Goal: Transaction & Acquisition: Book appointment/travel/reservation

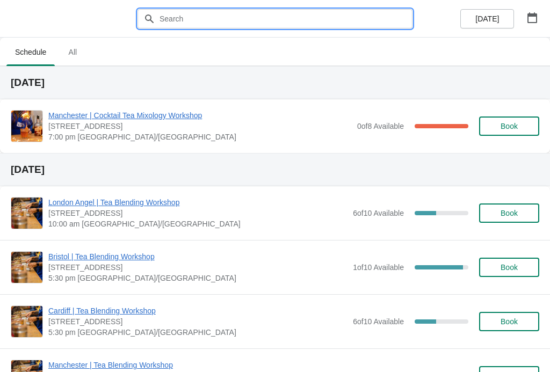
click at [304, 23] on input "text" at bounding box center [286, 18] width 254 height 19
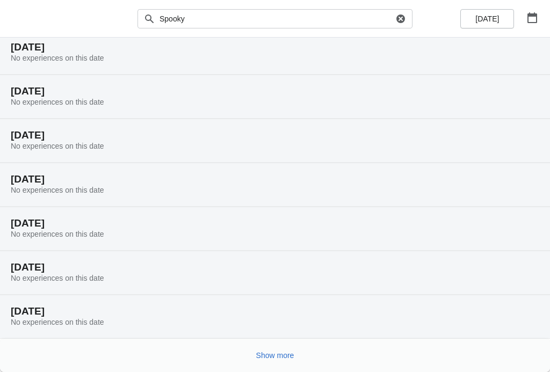
scroll to position [80, 0]
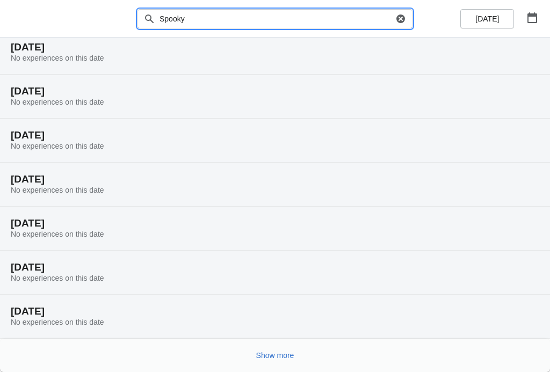
type input "Spooky"
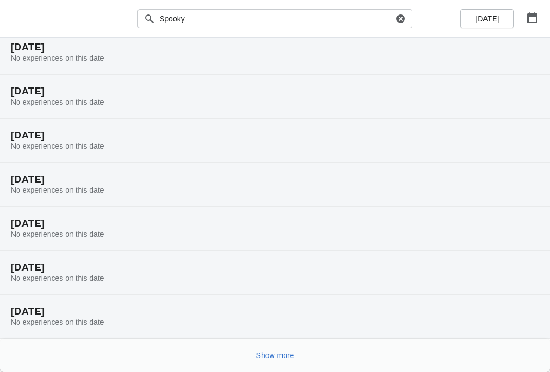
click at [531, 26] on button "button" at bounding box center [532, 17] width 19 height 19
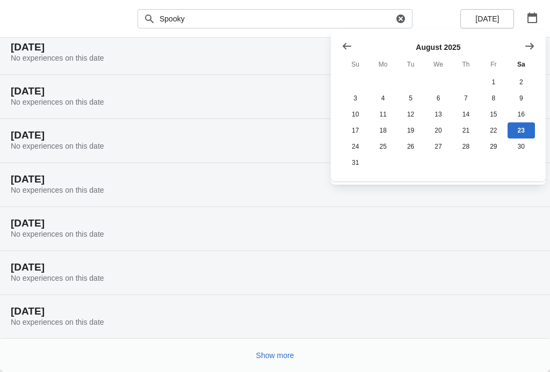
click at [534, 47] on icon "Show next month, September 2025" at bounding box center [529, 46] width 11 height 11
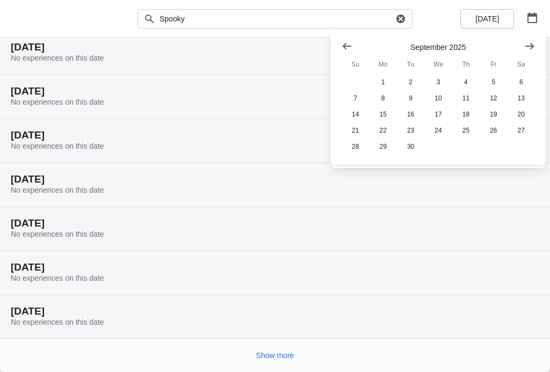
click at [530, 51] on icon "Show next month, October 2025" at bounding box center [529, 46] width 11 height 11
click at [349, 145] on button "26" at bounding box center [355, 147] width 27 height 16
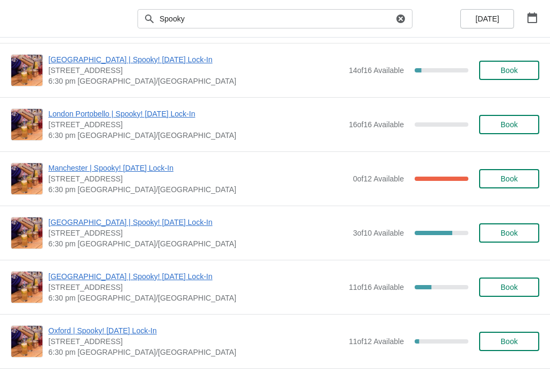
scroll to position [510, 0]
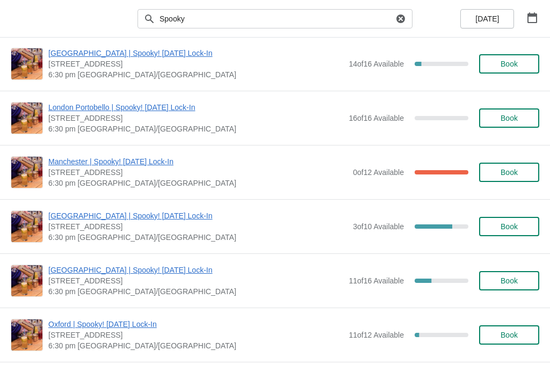
click at [154, 267] on span "[GEOGRAPHIC_DATA] | Spooky! [DATE] Lock-In" at bounding box center [195, 270] width 295 height 11
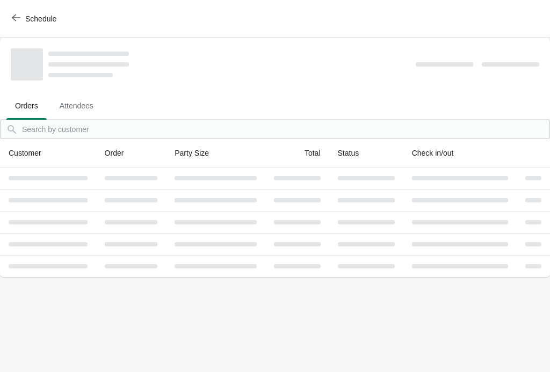
scroll to position [0, 0]
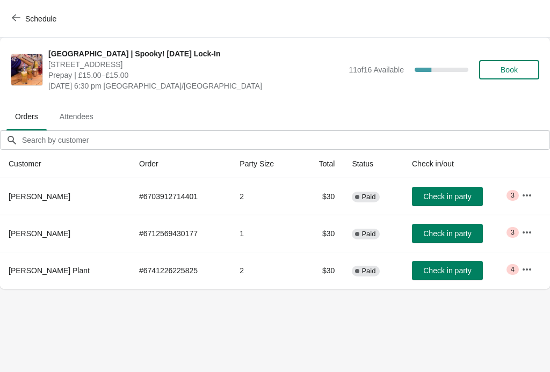
click at [519, 69] on span "Book" at bounding box center [509, 70] width 41 height 9
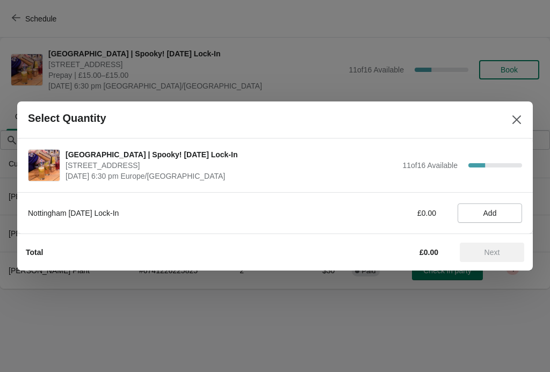
click at [480, 214] on span "Add" at bounding box center [490, 213] width 46 height 9
click at [509, 211] on icon at bounding box center [508, 213] width 11 height 11
click at [500, 254] on span "Next" at bounding box center [493, 252] width 16 height 9
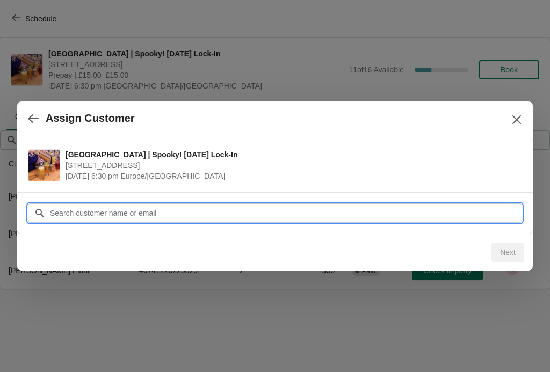
click at [307, 211] on input "Customer" at bounding box center [285, 213] width 473 height 19
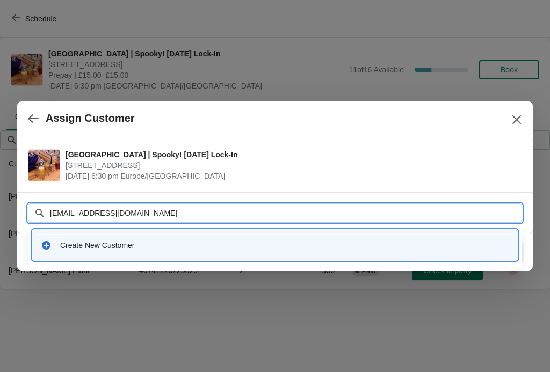
type input "[EMAIL_ADDRESS][DOMAIN_NAME]"
click at [111, 245] on div "Create New Customer" at bounding box center [284, 245] width 449 height 11
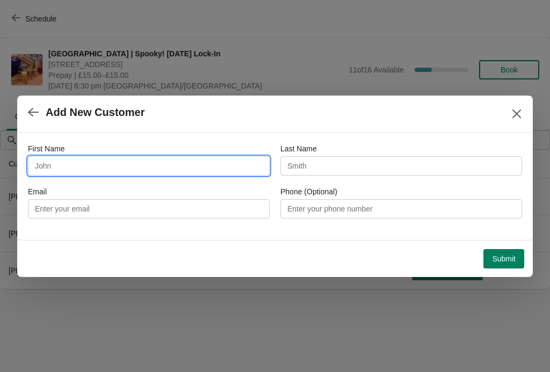
click at [206, 161] on input "First Name" at bounding box center [149, 165] width 242 height 19
type input "Beverley"
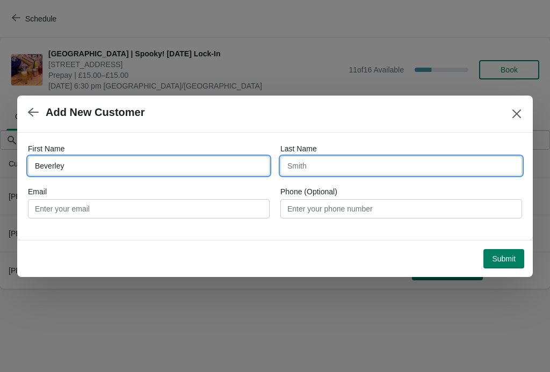
click at [346, 168] on input "Last Name" at bounding box center [401, 165] width 242 height 19
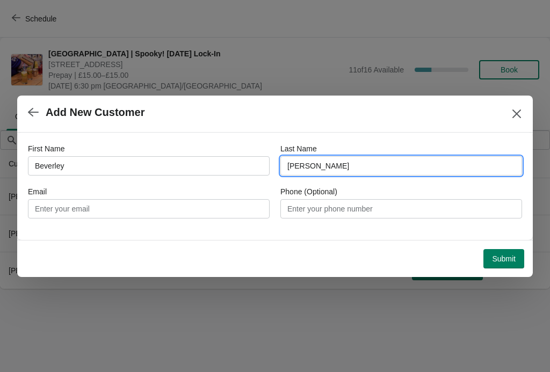
type input "[PERSON_NAME]"
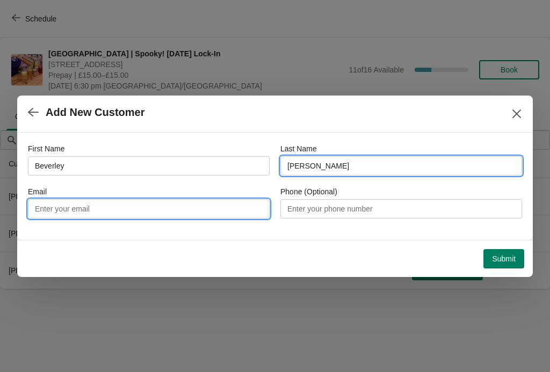
click at [172, 212] on input "Email" at bounding box center [149, 208] width 242 height 19
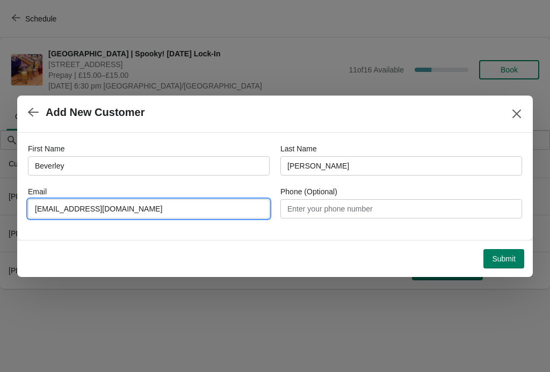
type input "[EMAIL_ADDRESS][DOMAIN_NAME]"
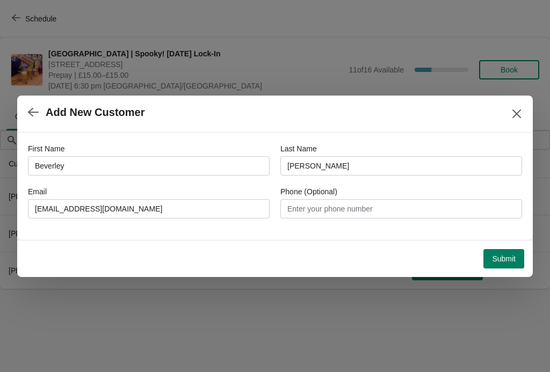
click at [505, 257] on span "Submit" at bounding box center [504, 259] width 24 height 9
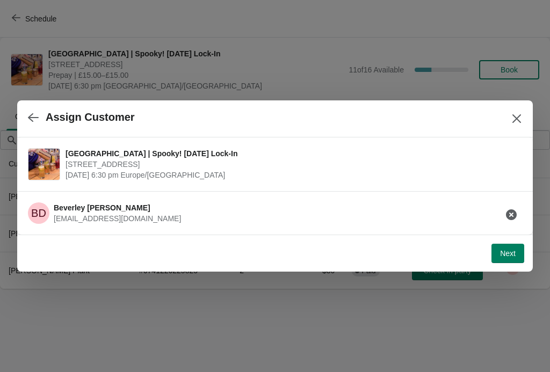
click at [509, 251] on span "Next" at bounding box center [508, 253] width 16 height 9
select select "No"
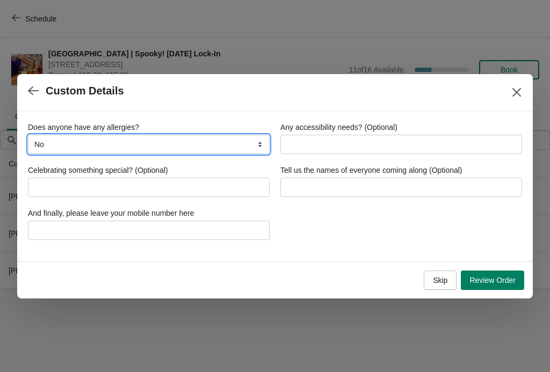
click at [83, 138] on select "No Yes, nuts Yes, wheat Yes, other" at bounding box center [149, 144] width 242 height 19
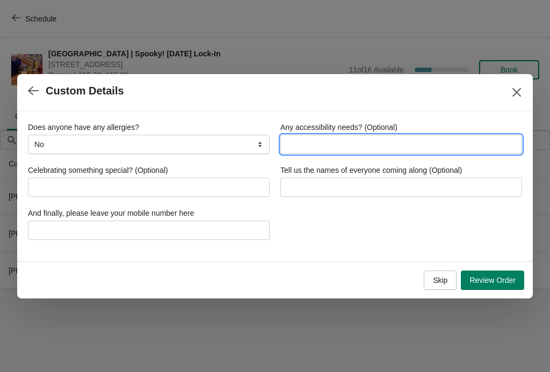
click at [330, 146] on input "Any accessibility needs? (Optional)" at bounding box center [401, 144] width 242 height 19
type input "Needs to be able to sit down"
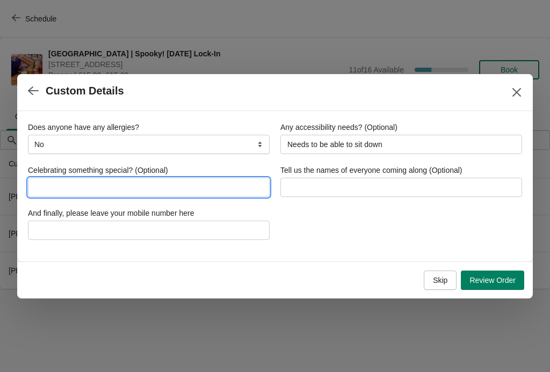
click at [129, 190] on input "Celebrating something special? (Optional)" at bounding box center [149, 187] width 242 height 19
type input "Late Birthday Present"
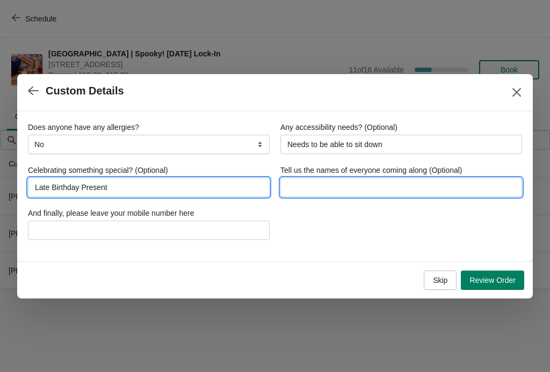
click at [320, 188] on input "Tell us the names of everyone coming along (Optional)" at bounding box center [401, 187] width 242 height 19
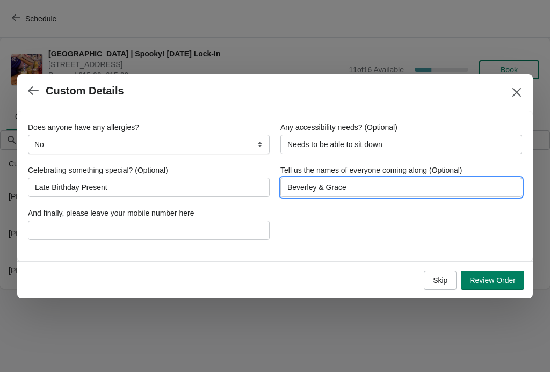
type input "Beverley & Grace"
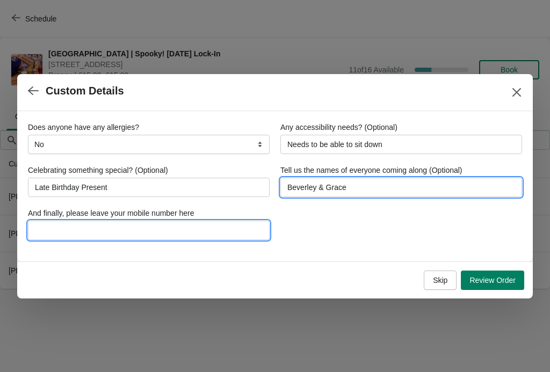
click at [78, 232] on input "And finally, please leave your mobile number here" at bounding box center [149, 230] width 242 height 19
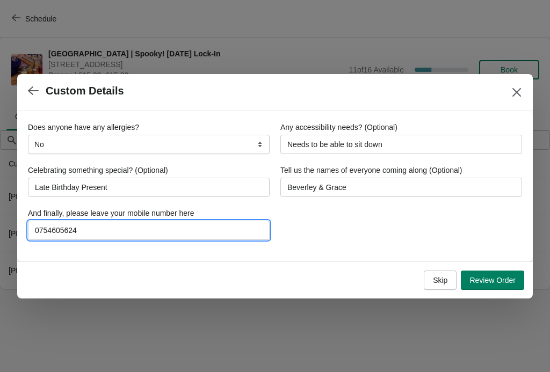
type input "07546056241"
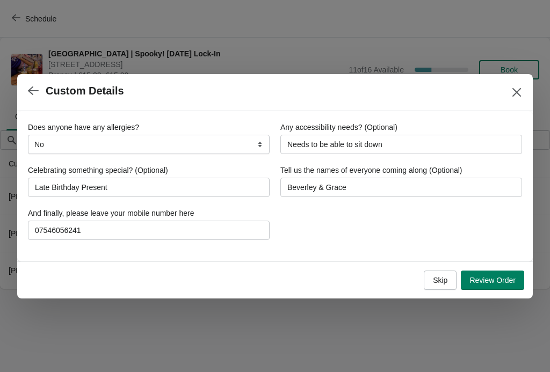
click at [494, 284] on span "Review Order" at bounding box center [493, 280] width 46 height 9
